Goal: Task Accomplishment & Management: Manage account settings

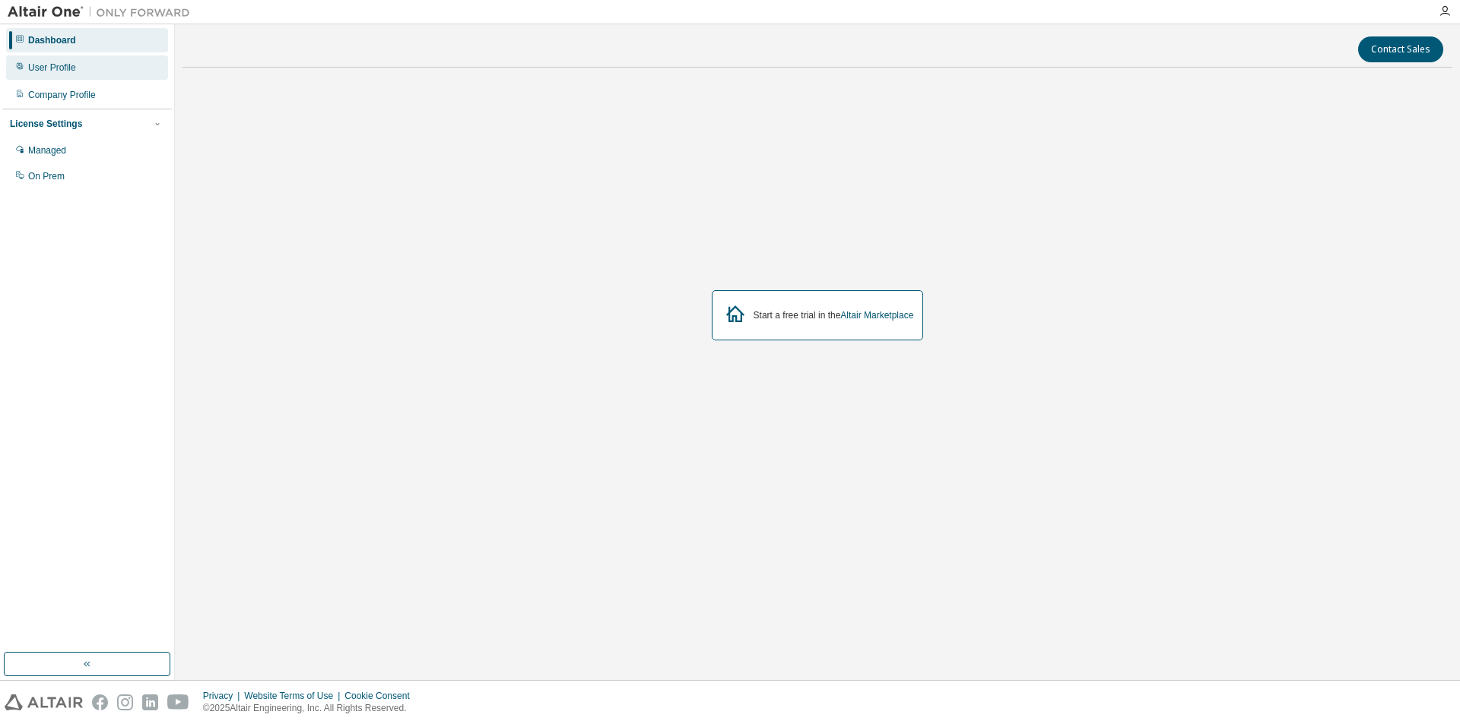
click at [84, 74] on div "User Profile" at bounding box center [87, 67] width 162 height 24
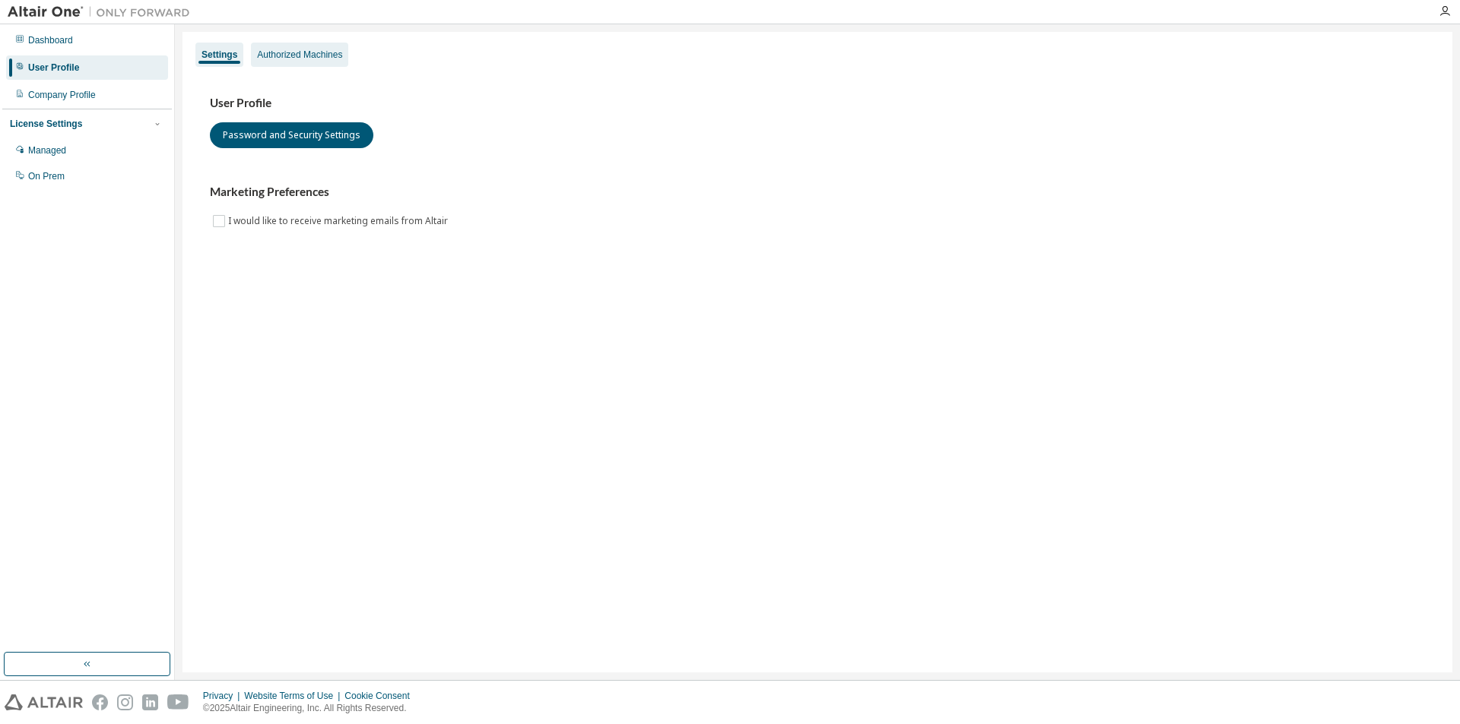
click at [294, 60] on div "Authorized Machines" at bounding box center [299, 55] width 85 height 12
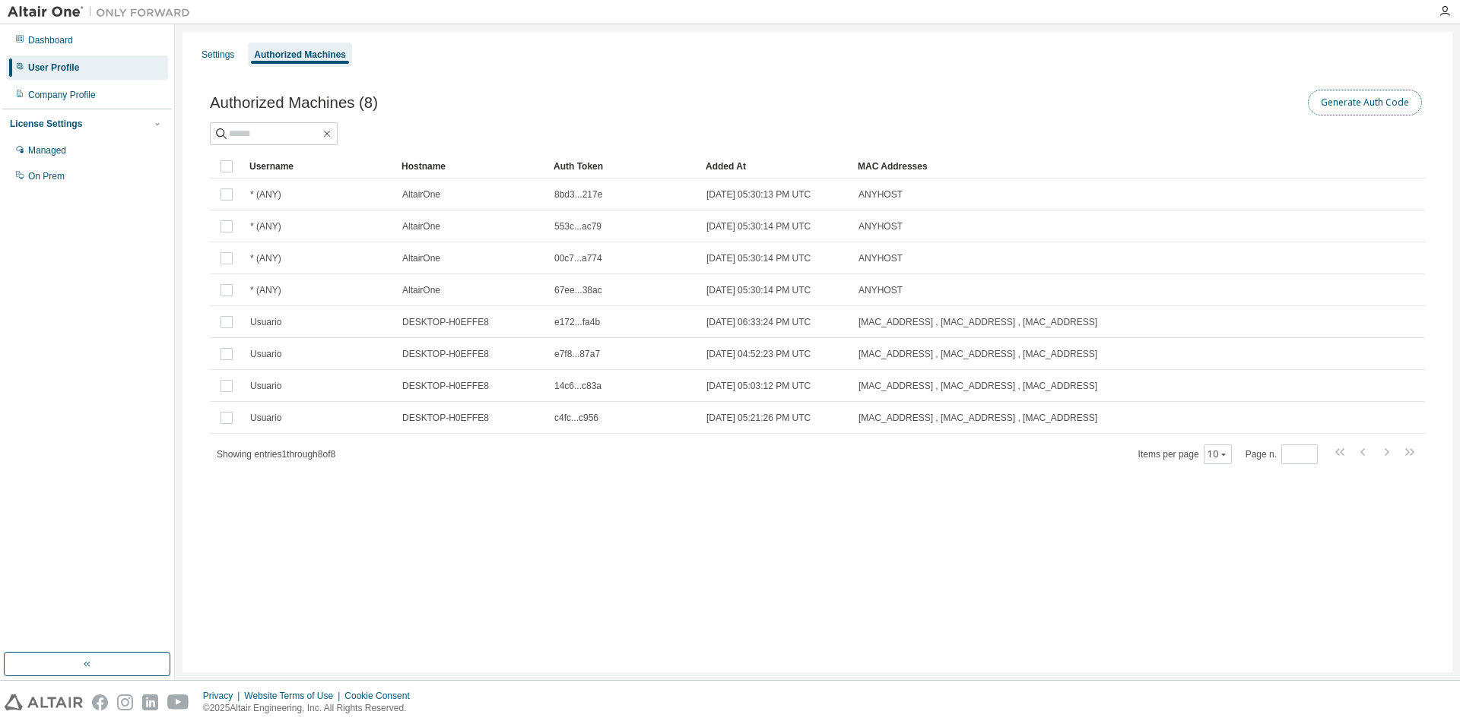
click at [1376, 107] on button "Generate Auth Code" at bounding box center [1365, 103] width 114 height 26
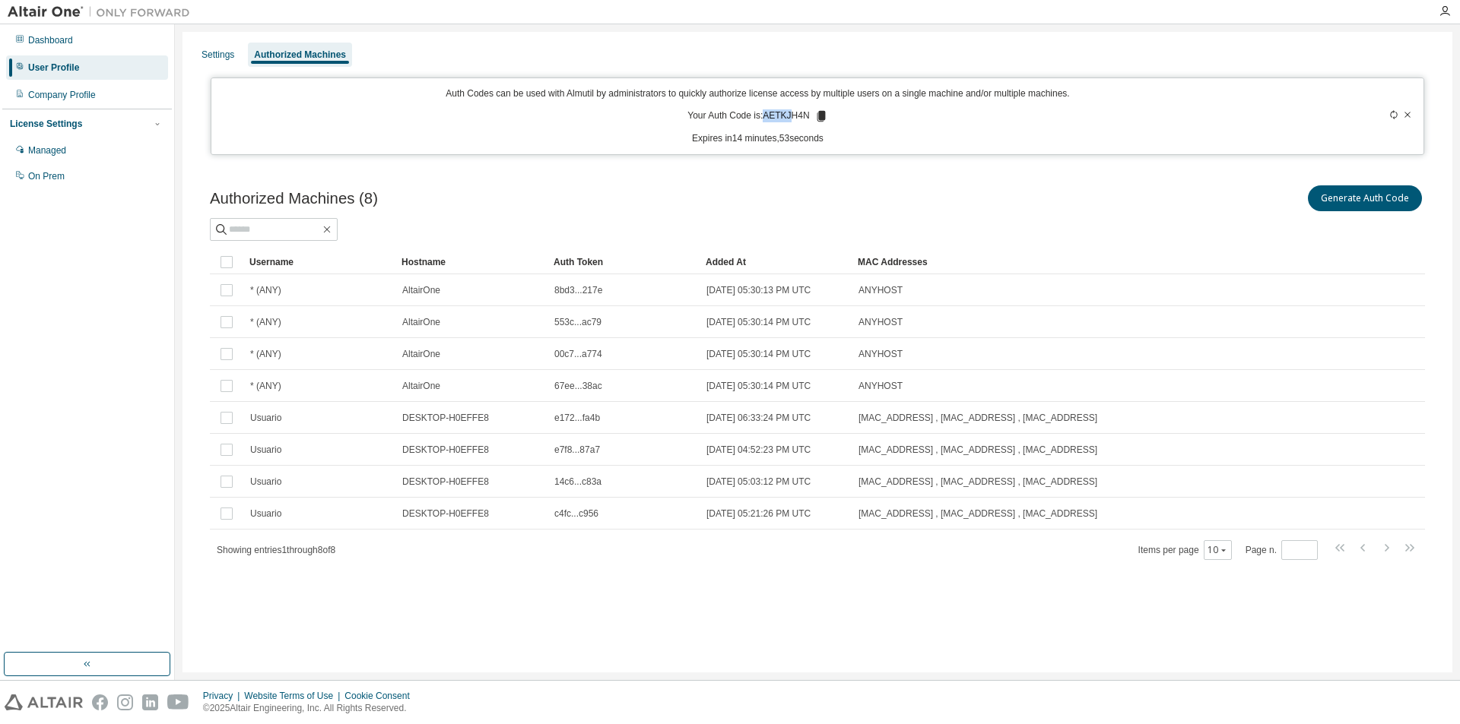
drag, startPoint x: 764, startPoint y: 116, endPoint x: 788, endPoint y: 117, distance: 24.4
click at [788, 117] on p "Your Auth Code is: AETKJH4N" at bounding box center [757, 116] width 140 height 14
click at [800, 116] on p "Your Auth Code is: AETKJH4N" at bounding box center [757, 116] width 140 height 14
drag, startPoint x: 766, startPoint y: 115, endPoint x: 805, endPoint y: 115, distance: 38.8
click at [805, 115] on p "Your Auth Code is: AETKJH4N" at bounding box center [757, 116] width 140 height 14
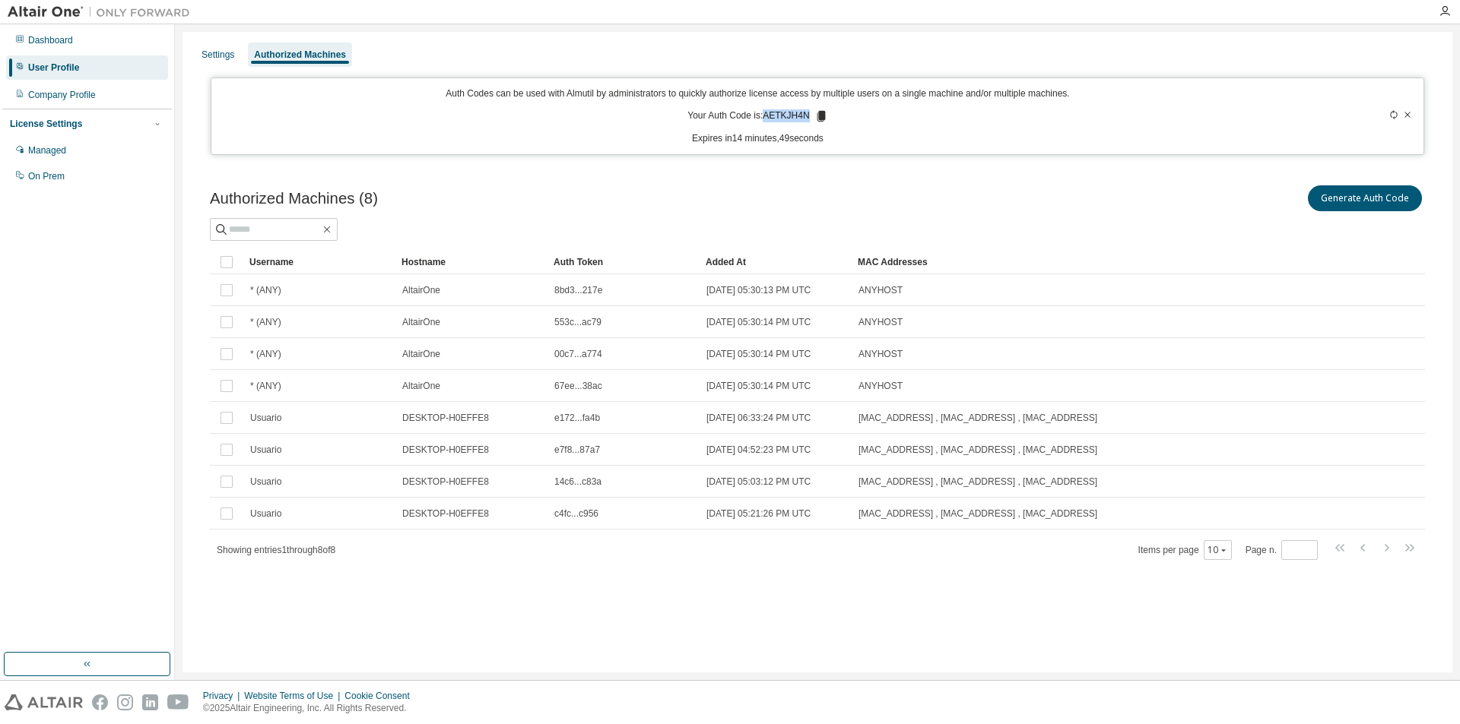
copy p "AETKJH4N"
click at [211, 54] on div "Settings" at bounding box center [217, 55] width 33 height 12
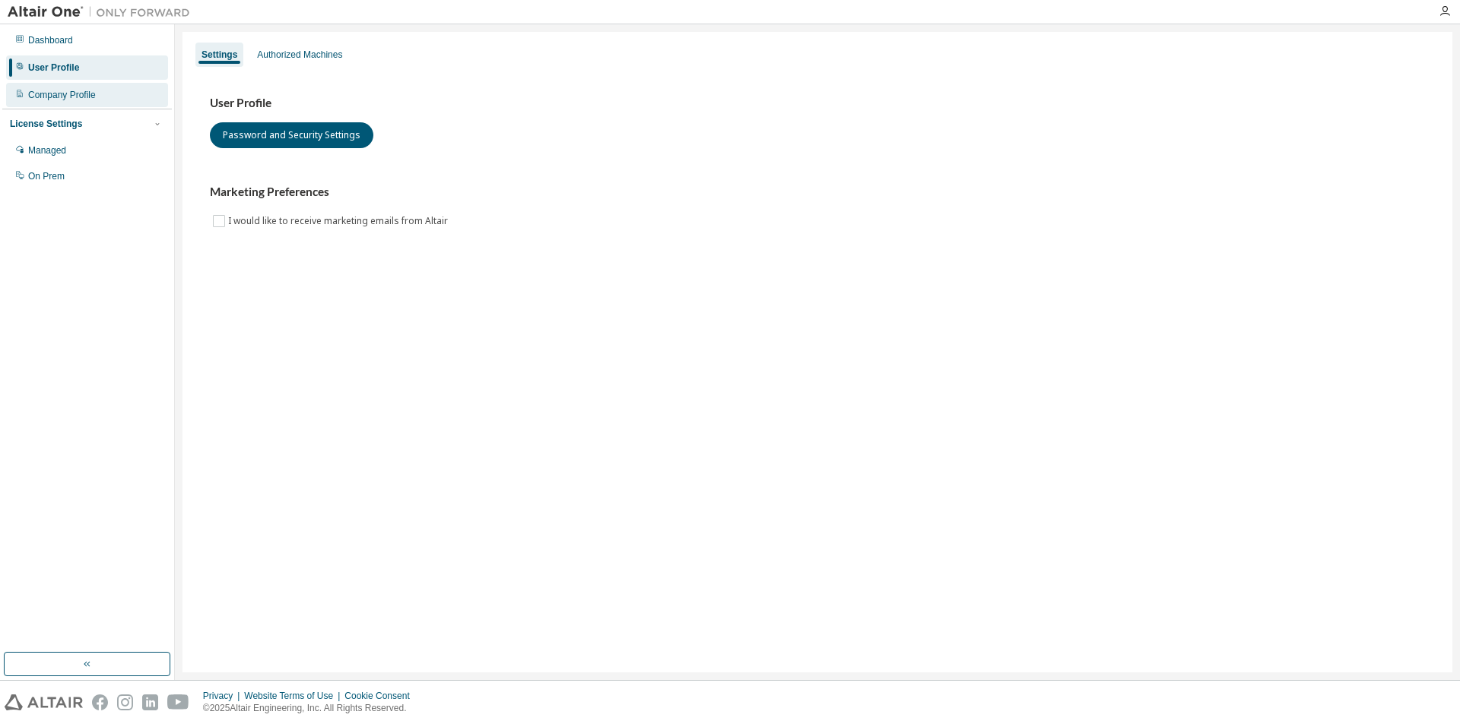
click at [83, 98] on div "Company Profile" at bounding box center [62, 95] width 68 height 12
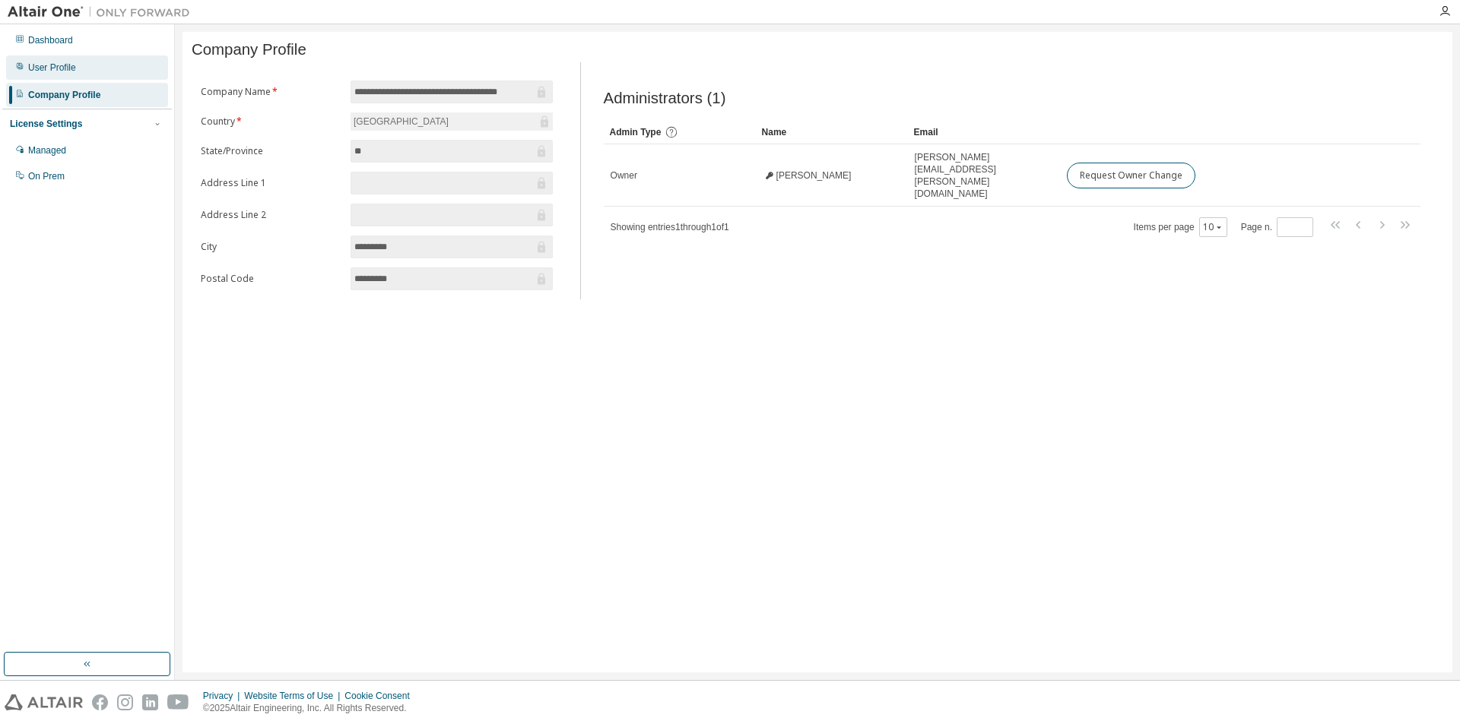
click at [62, 59] on div "User Profile" at bounding box center [87, 67] width 162 height 24
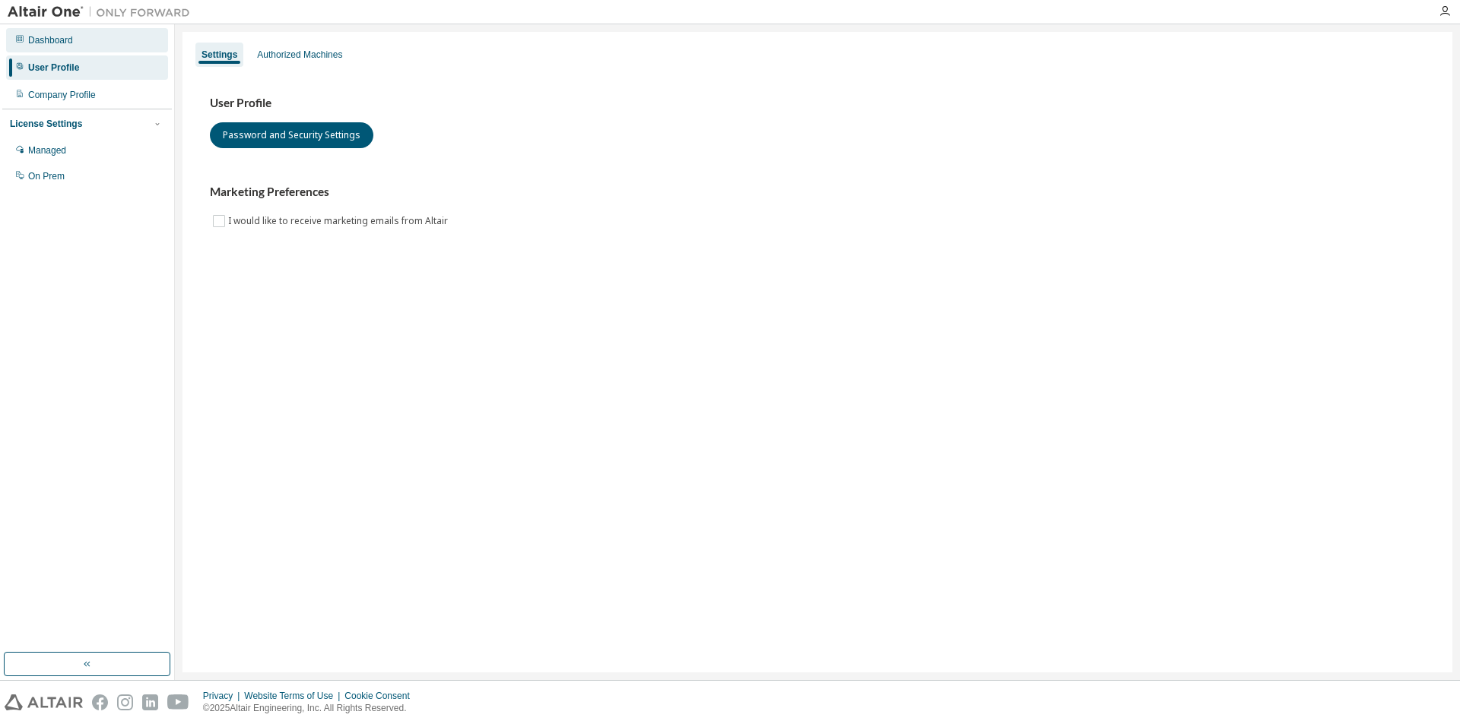
click at [77, 46] on div "Dashboard" at bounding box center [87, 40] width 162 height 24
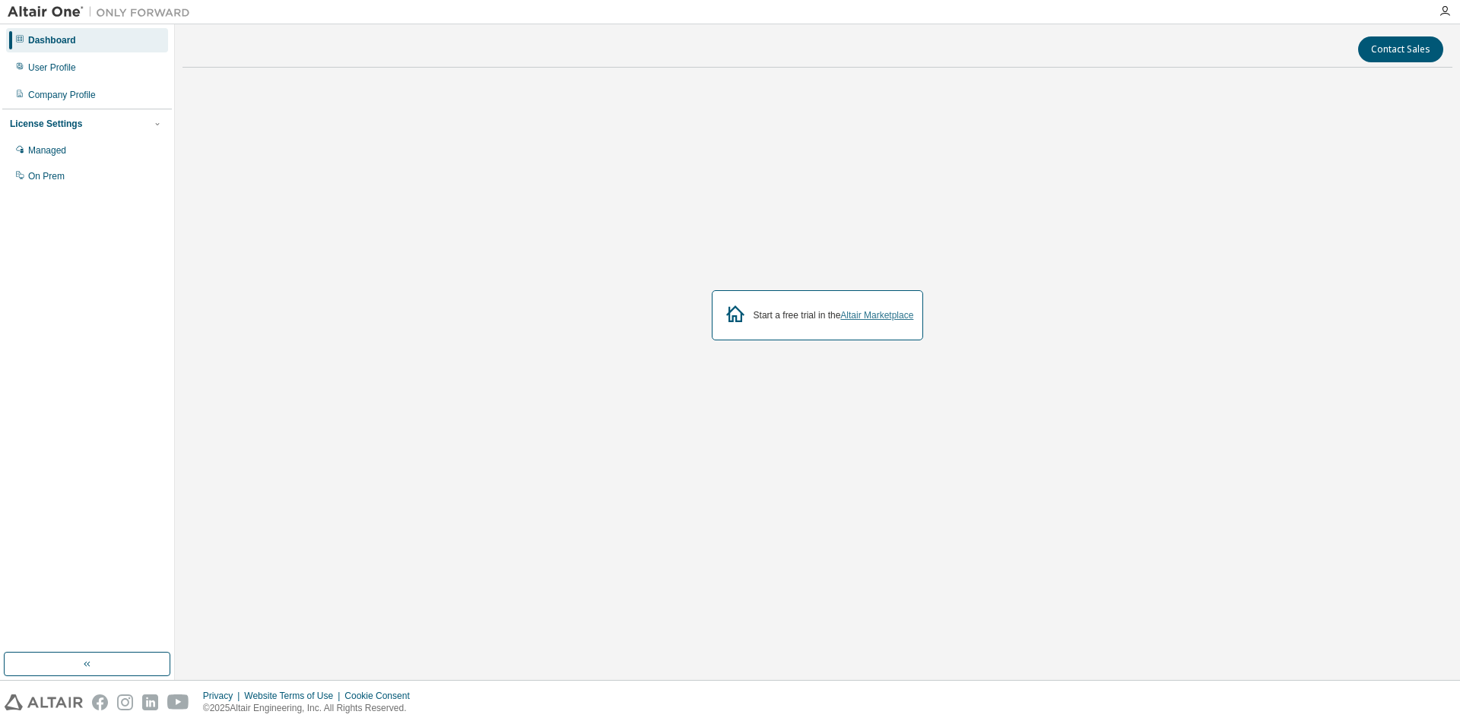
click at [858, 319] on link "Altair Marketplace" at bounding box center [876, 315] width 73 height 11
click at [1266, 13] on div at bounding box center [814, 12] width 1232 height 24
click at [958, 183] on div "Inicie um teste gratuito no Altair Marketplace" at bounding box center [817, 316] width 1270 height 471
click at [80, 66] on font "Perfil do usuário" at bounding box center [61, 67] width 66 height 11
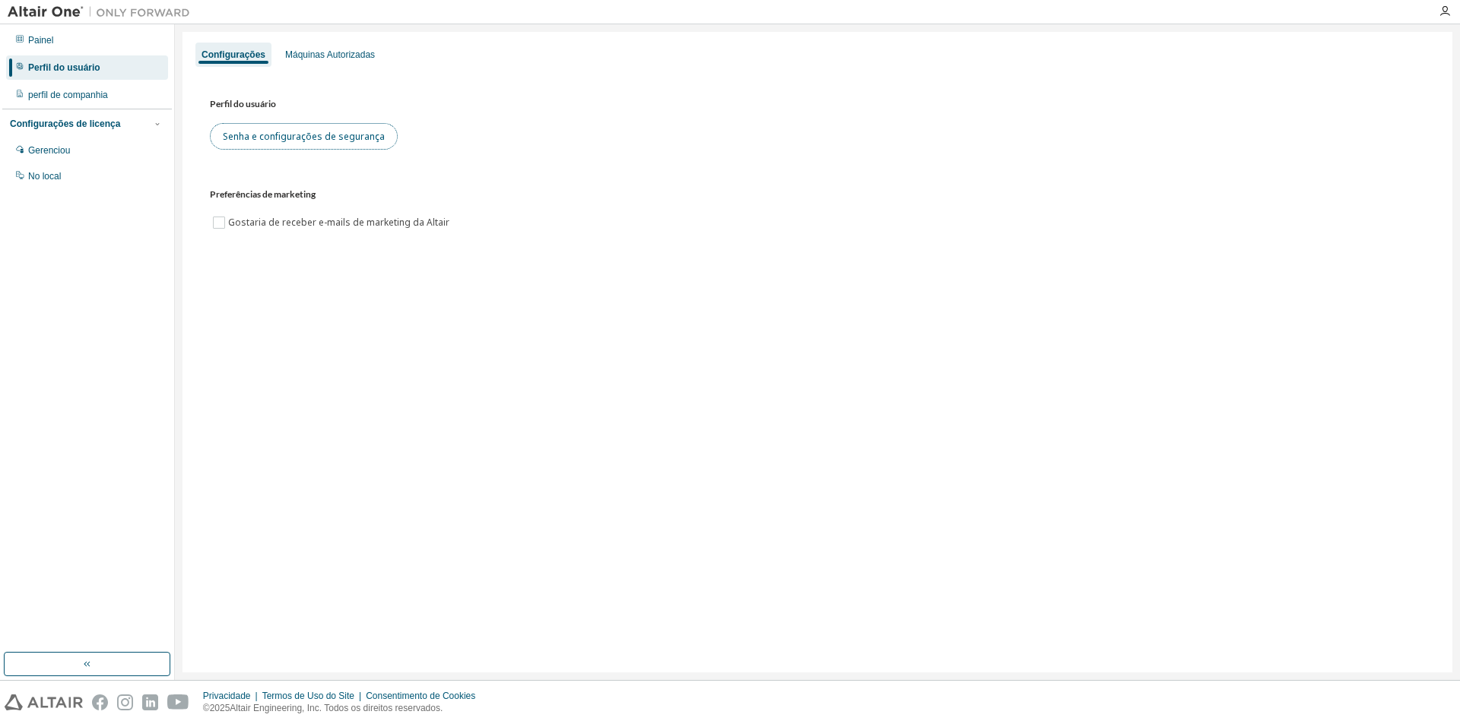
click at [303, 135] on font "Senha e configurações de segurança" at bounding box center [304, 136] width 162 height 13
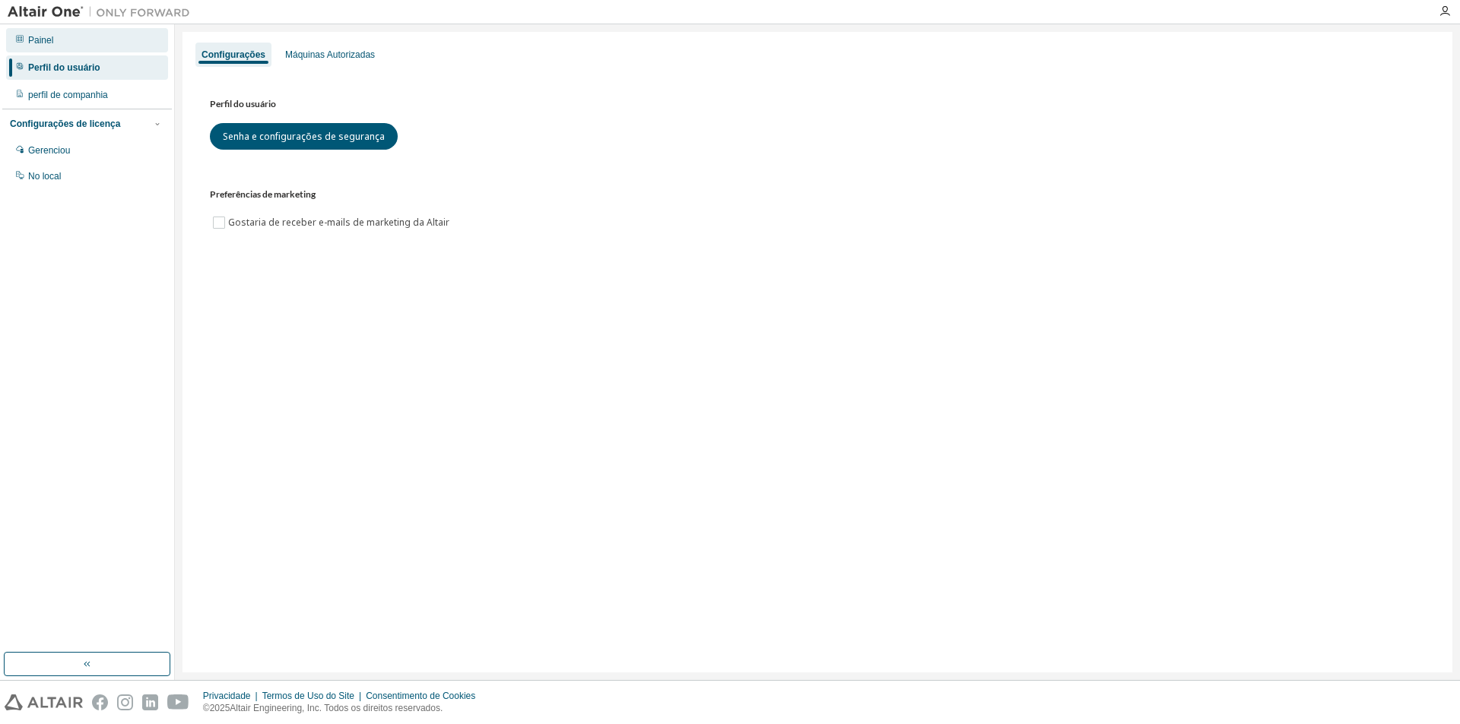
click at [85, 47] on div "Painel" at bounding box center [87, 40] width 162 height 24
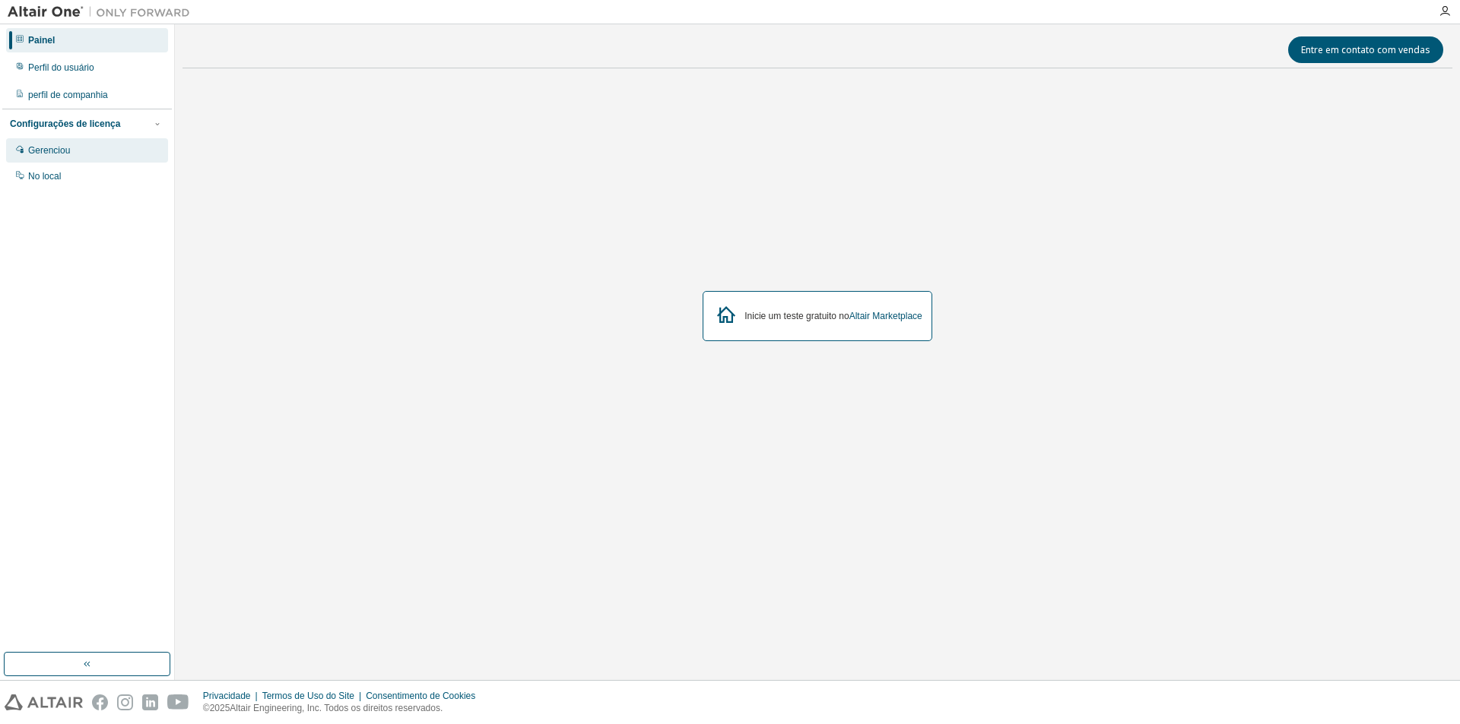
click at [58, 154] on font "Gerenciou" at bounding box center [49, 150] width 42 height 11
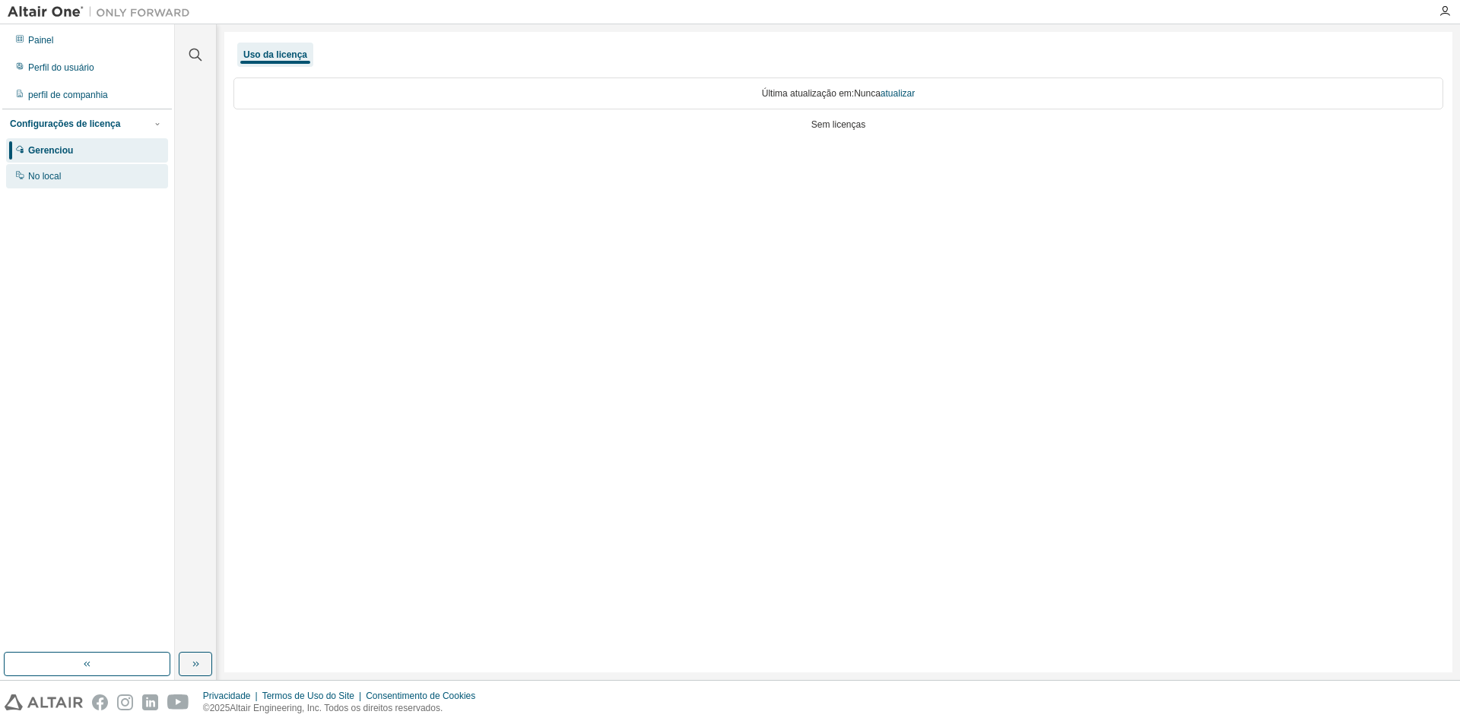
click at [64, 175] on div "No local" at bounding box center [87, 176] width 162 height 24
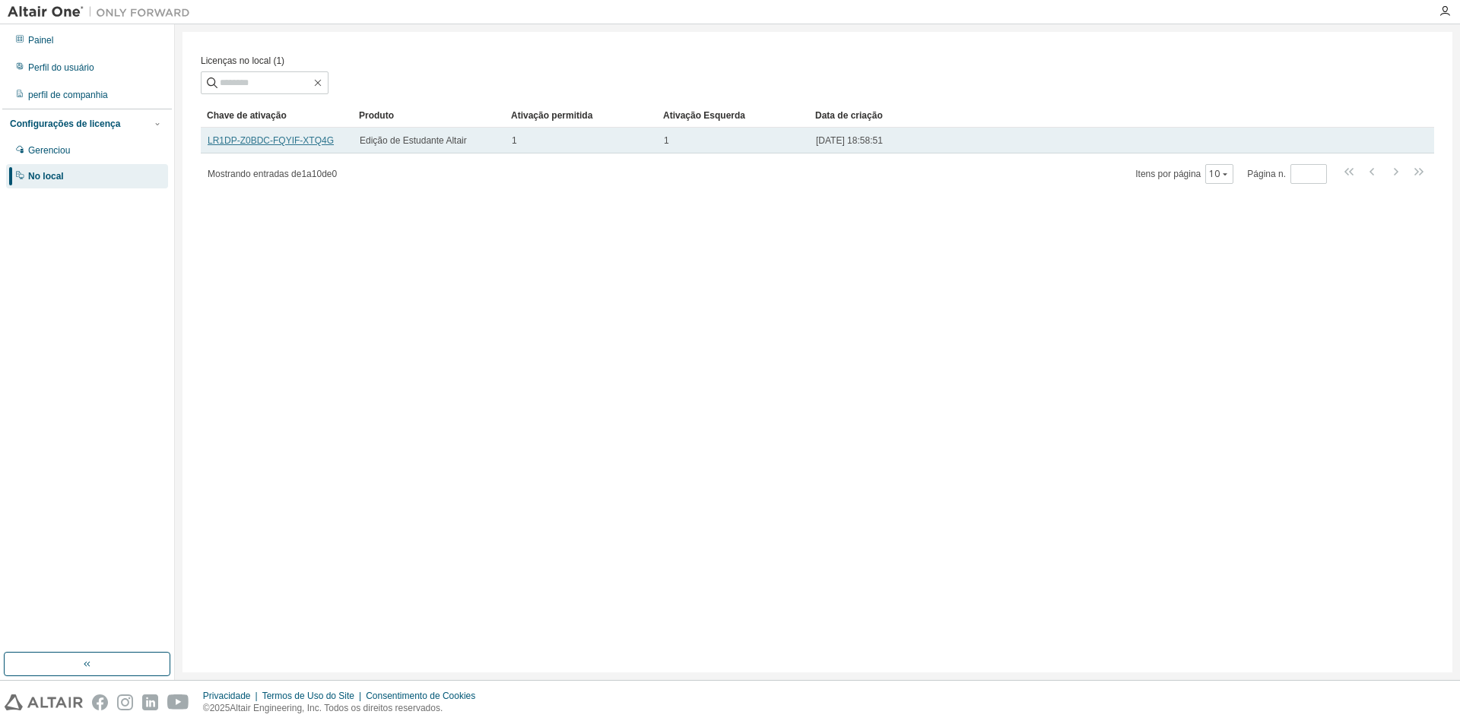
drag, startPoint x: 310, startPoint y: 147, endPoint x: 296, endPoint y: 147, distance: 13.7
click at [296, 146] on font "LR1DP-Z0BDC-FQYIF-XTQ4G" at bounding box center [271, 140] width 126 height 11
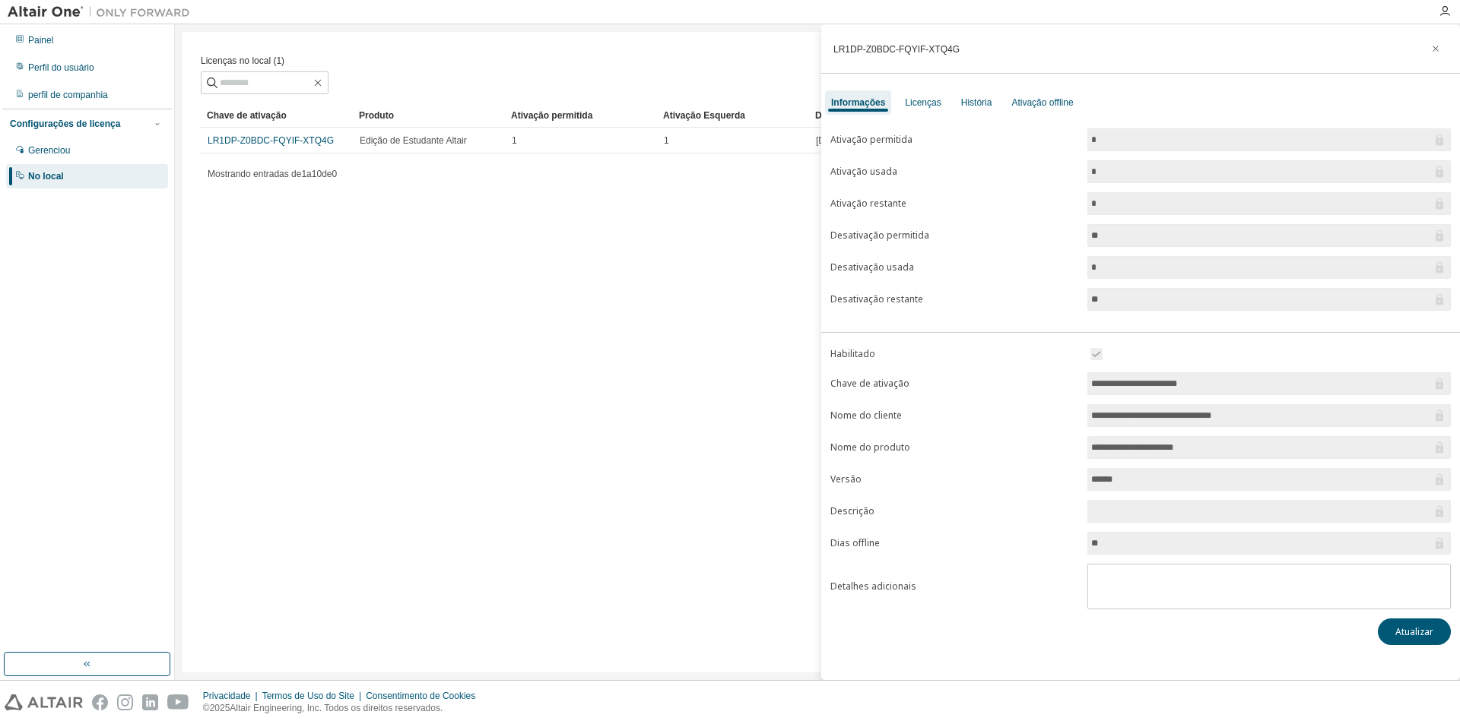
drag, startPoint x: 1210, startPoint y: 384, endPoint x: 1094, endPoint y: 383, distance: 116.3
click at [1094, 383] on input "**********" at bounding box center [1261, 383] width 341 height 15
click at [932, 102] on font "Licenças" at bounding box center [923, 102] width 36 height 11
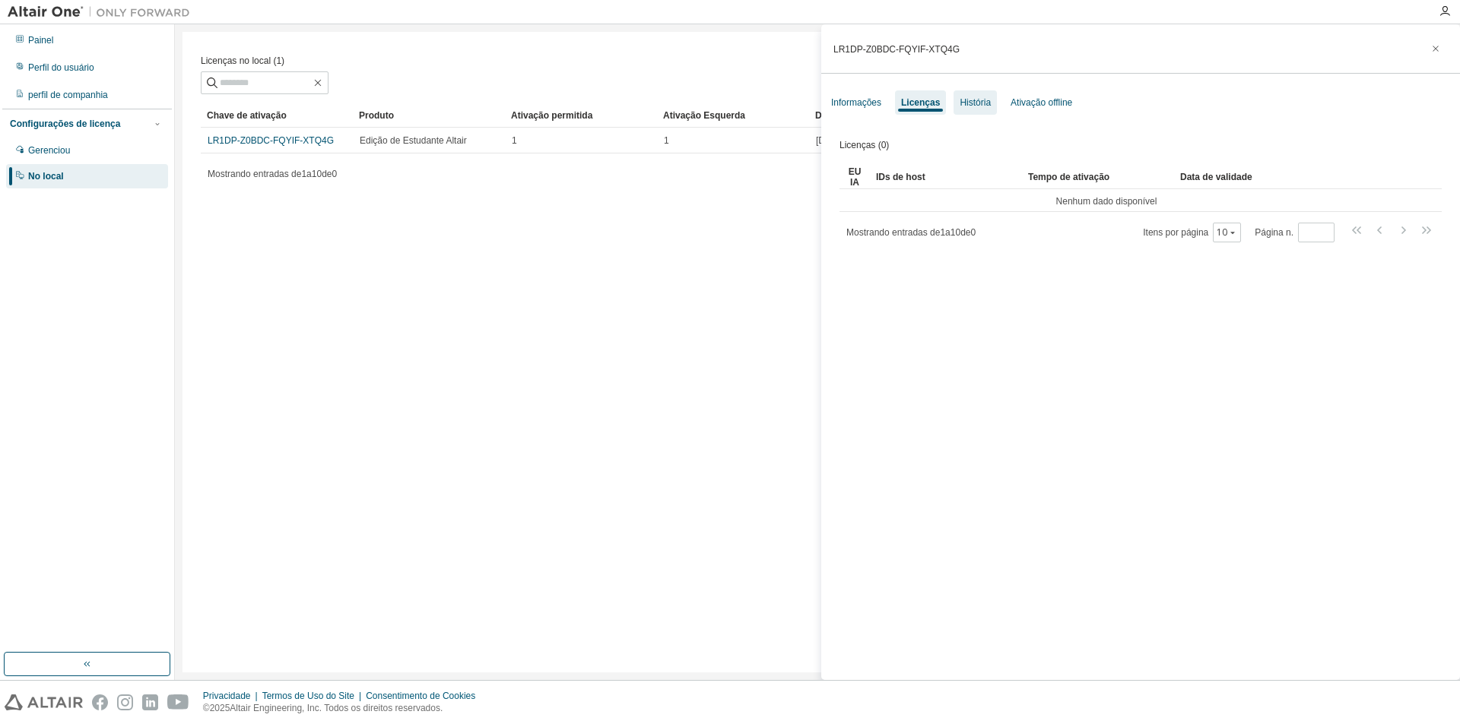
click at [974, 104] on font "História" at bounding box center [974, 102] width 31 height 11
click at [918, 106] on font "Licenças" at bounding box center [919, 102] width 36 height 11
click at [864, 107] on font "Informações" at bounding box center [856, 102] width 50 height 11
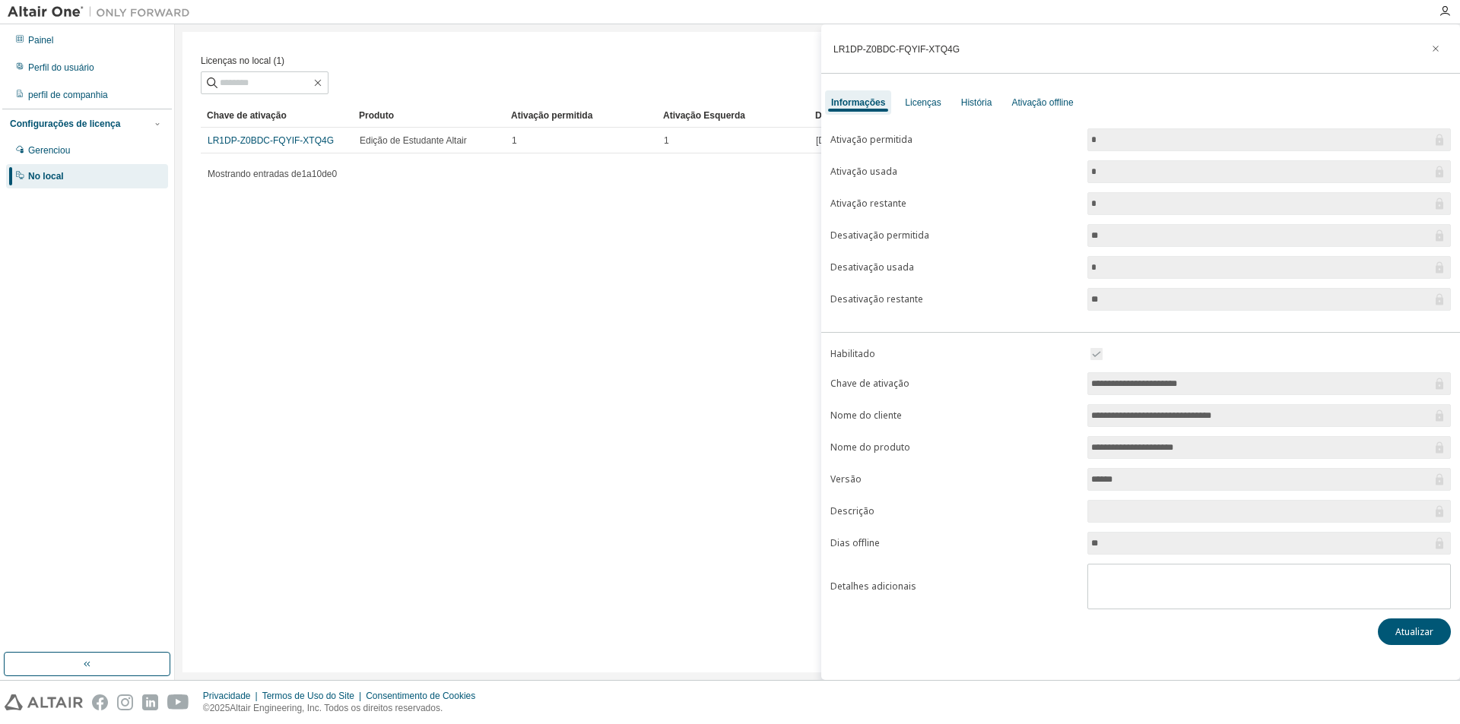
click at [741, 326] on div "Licenças no local (1) [PERSON_NAME] como Campo Operador Valor Selecione o filtr…" at bounding box center [817, 352] width 1270 height 641
click at [1439, 46] on icon "button" at bounding box center [1435, 49] width 11 height 12
